Goal: Navigation & Orientation: Find specific page/section

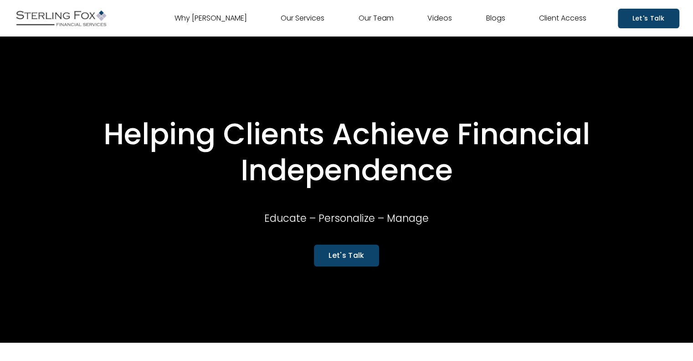
click at [496, 17] on link "Blogs" at bounding box center [495, 18] width 19 height 15
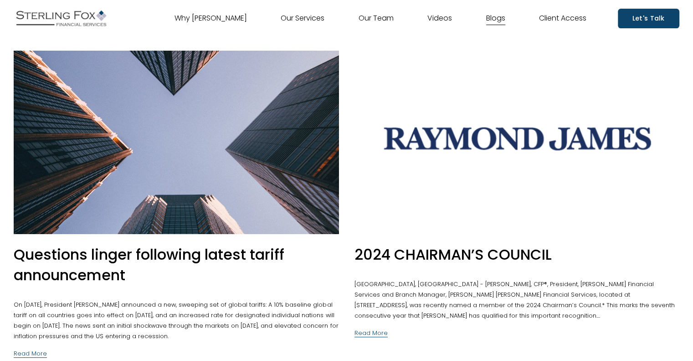
click at [439, 23] on link "Videos" at bounding box center [440, 18] width 25 height 15
